Goal: Find contact information

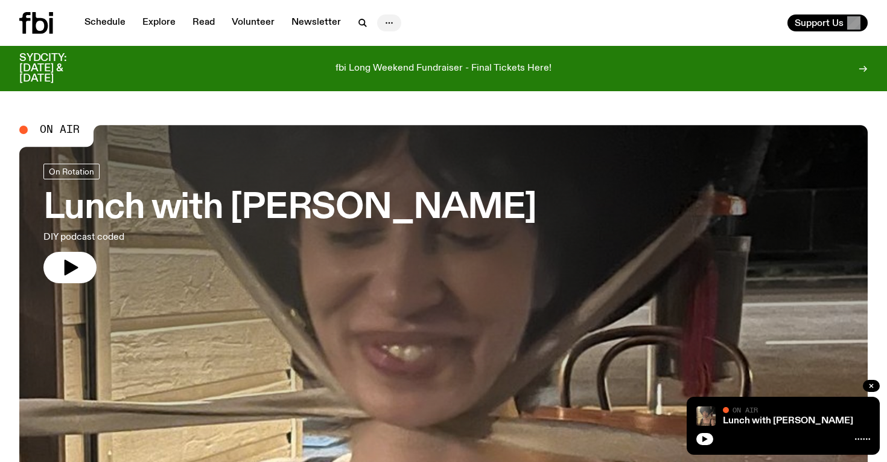
click at [389, 22] on icon "button" at bounding box center [389, 23] width 14 height 14
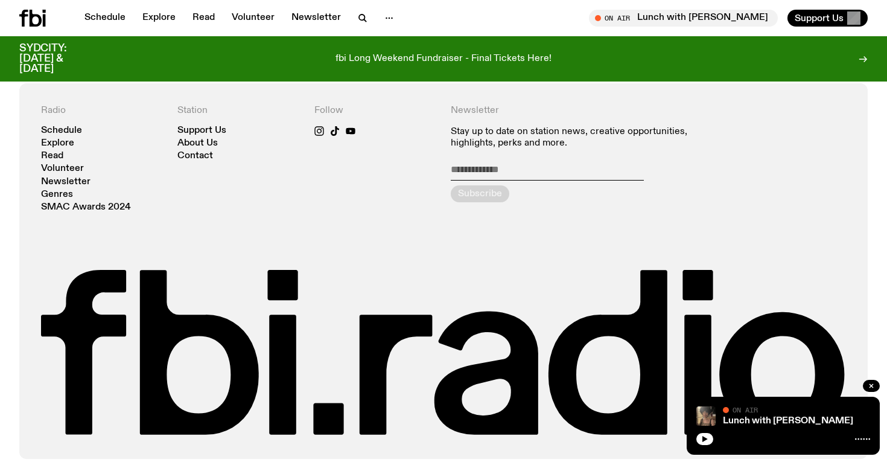
scroll to position [2652, 0]
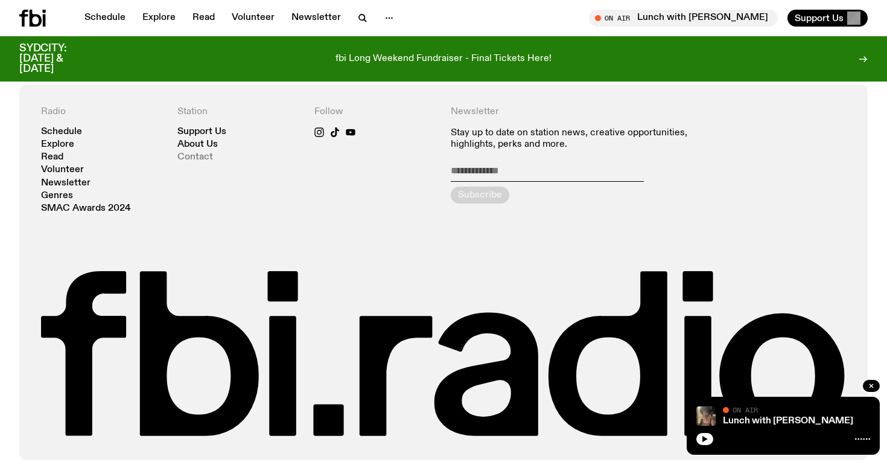
click at [191, 153] on link "Contact" at bounding box center [195, 157] width 36 height 9
